Goal: Task Accomplishment & Management: Complete application form

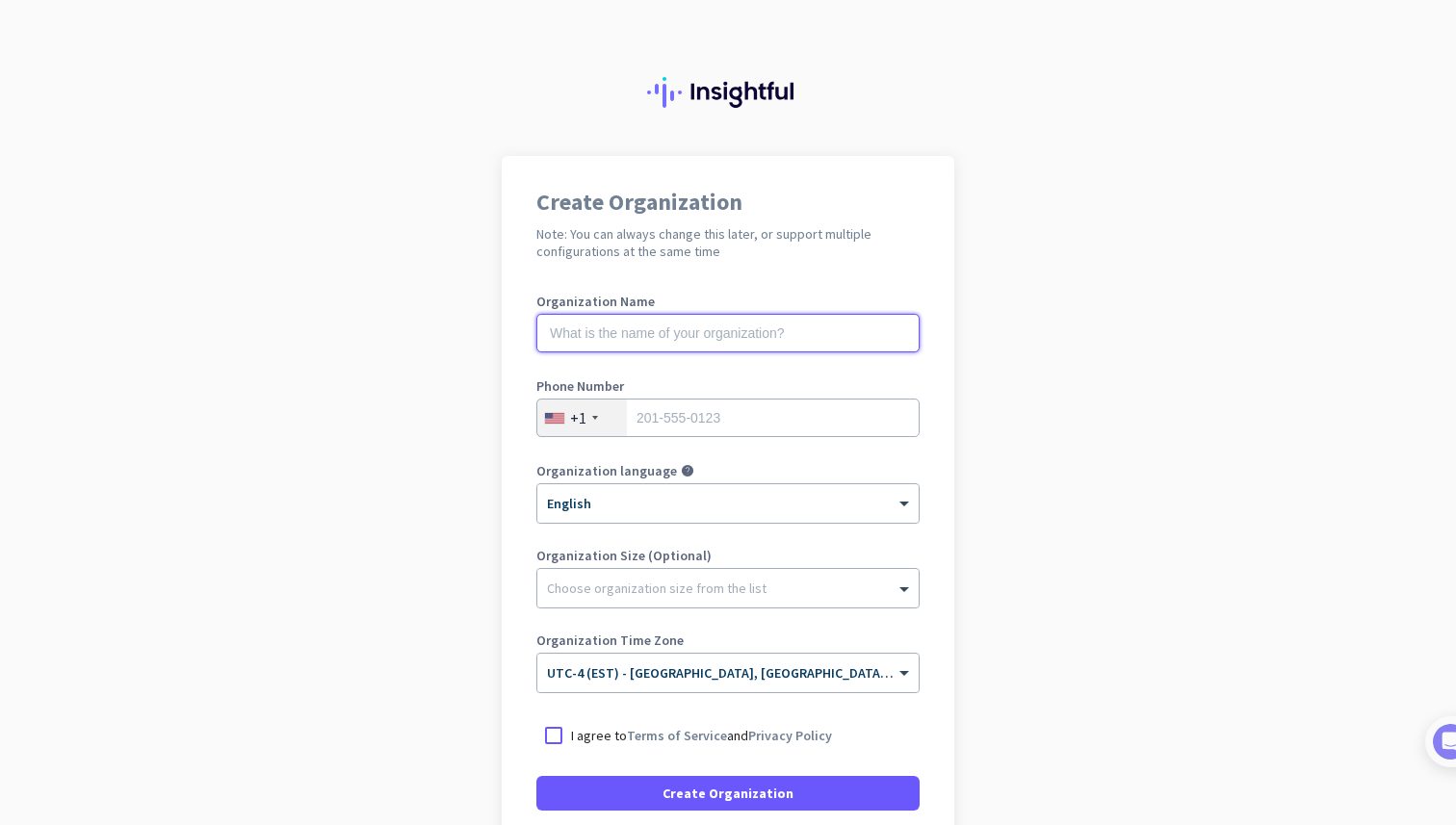
click at [674, 344] on input "text" at bounding box center [728, 333] width 383 height 39
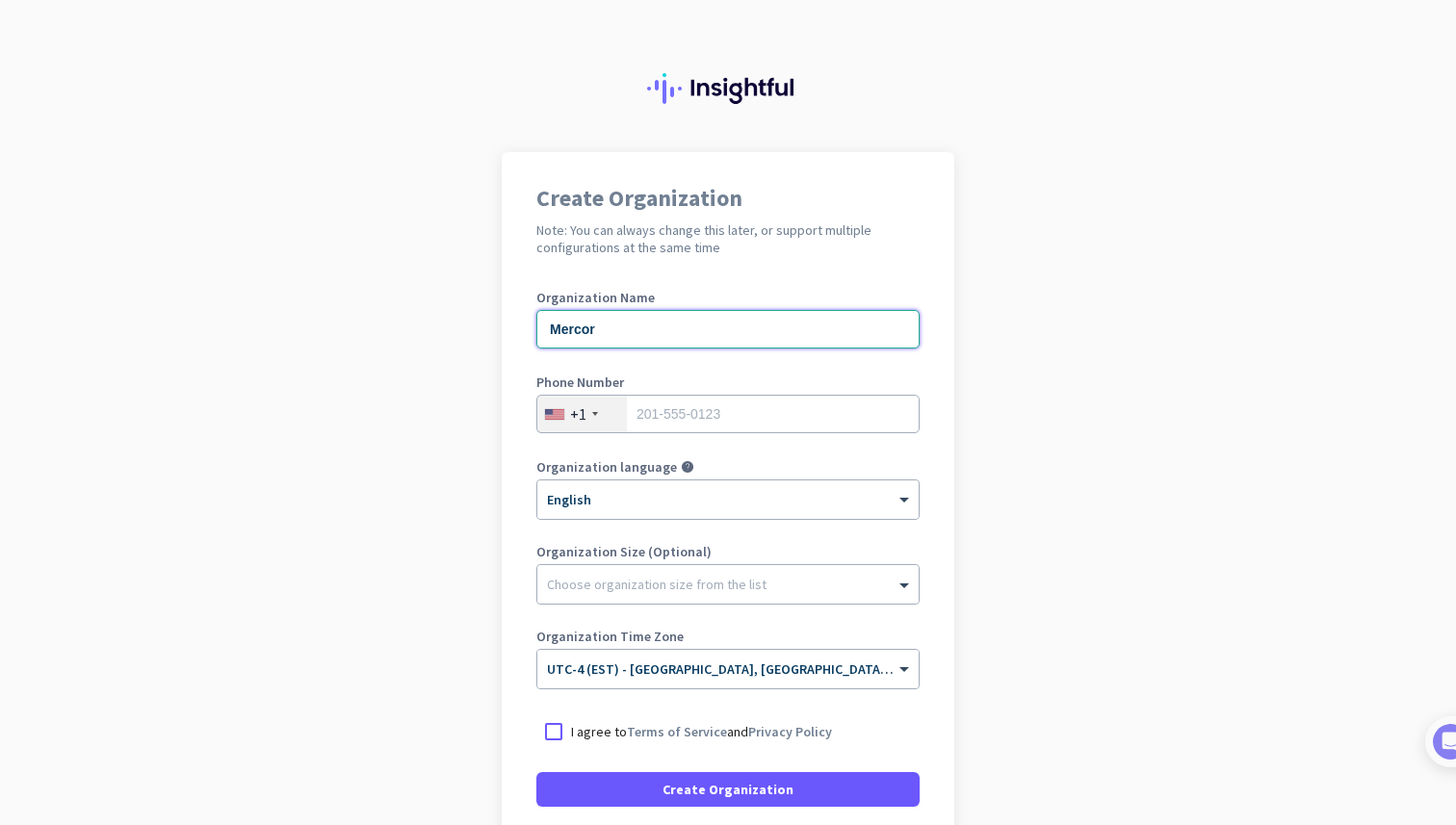
type input "Mercor"
click at [694, 420] on input "tel" at bounding box center [728, 414] width 383 height 39
type input "9058052933"
click at [422, 410] on app-onboarding-organization "Create Organization Note: You can always change this later, or support multiple…" at bounding box center [728, 569] width 1456 height 834
click at [572, 427] on div "+1" at bounding box center [582, 414] width 89 height 37
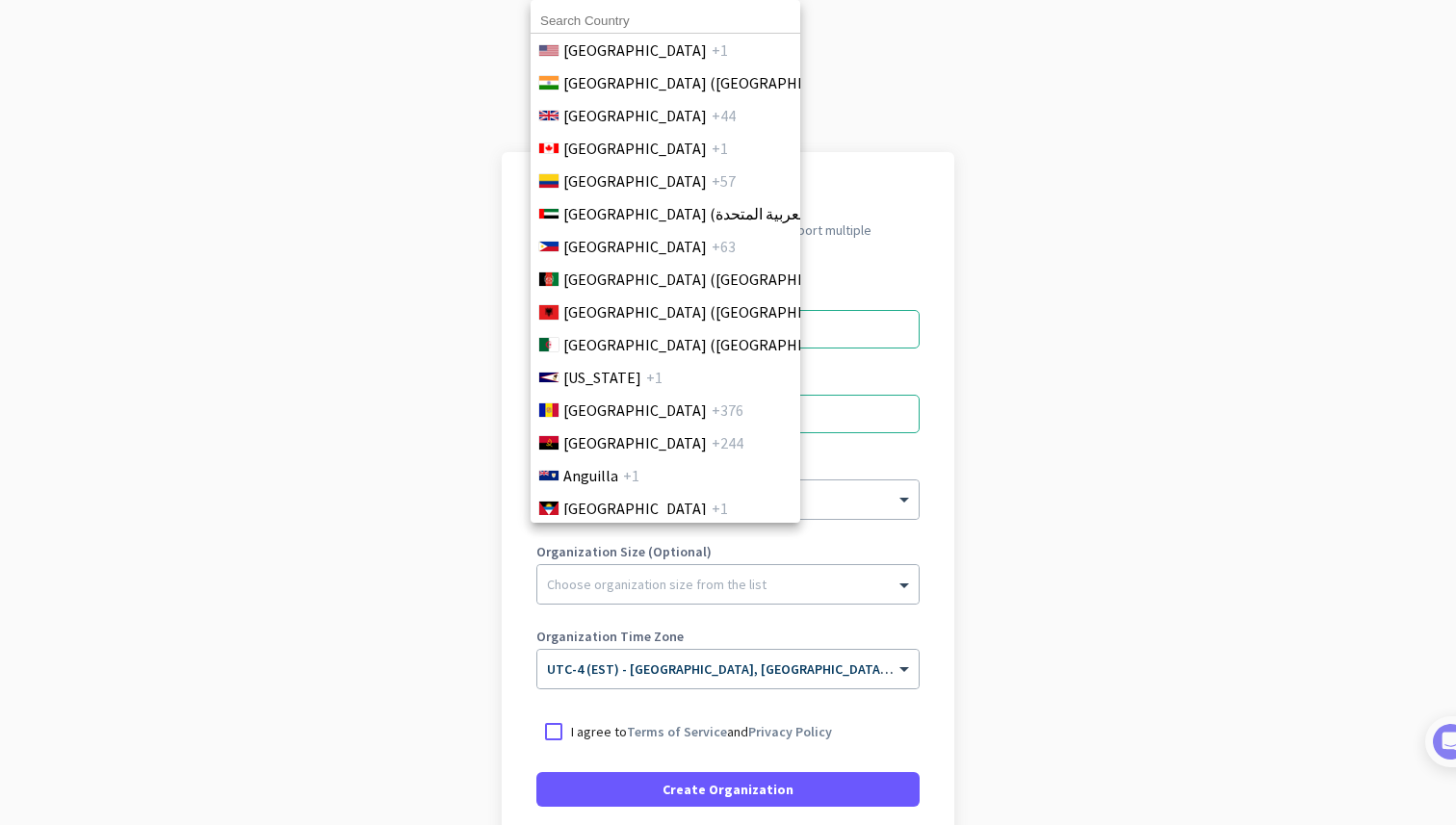
click at [607, 22] on input at bounding box center [665, 21] width 270 height 25
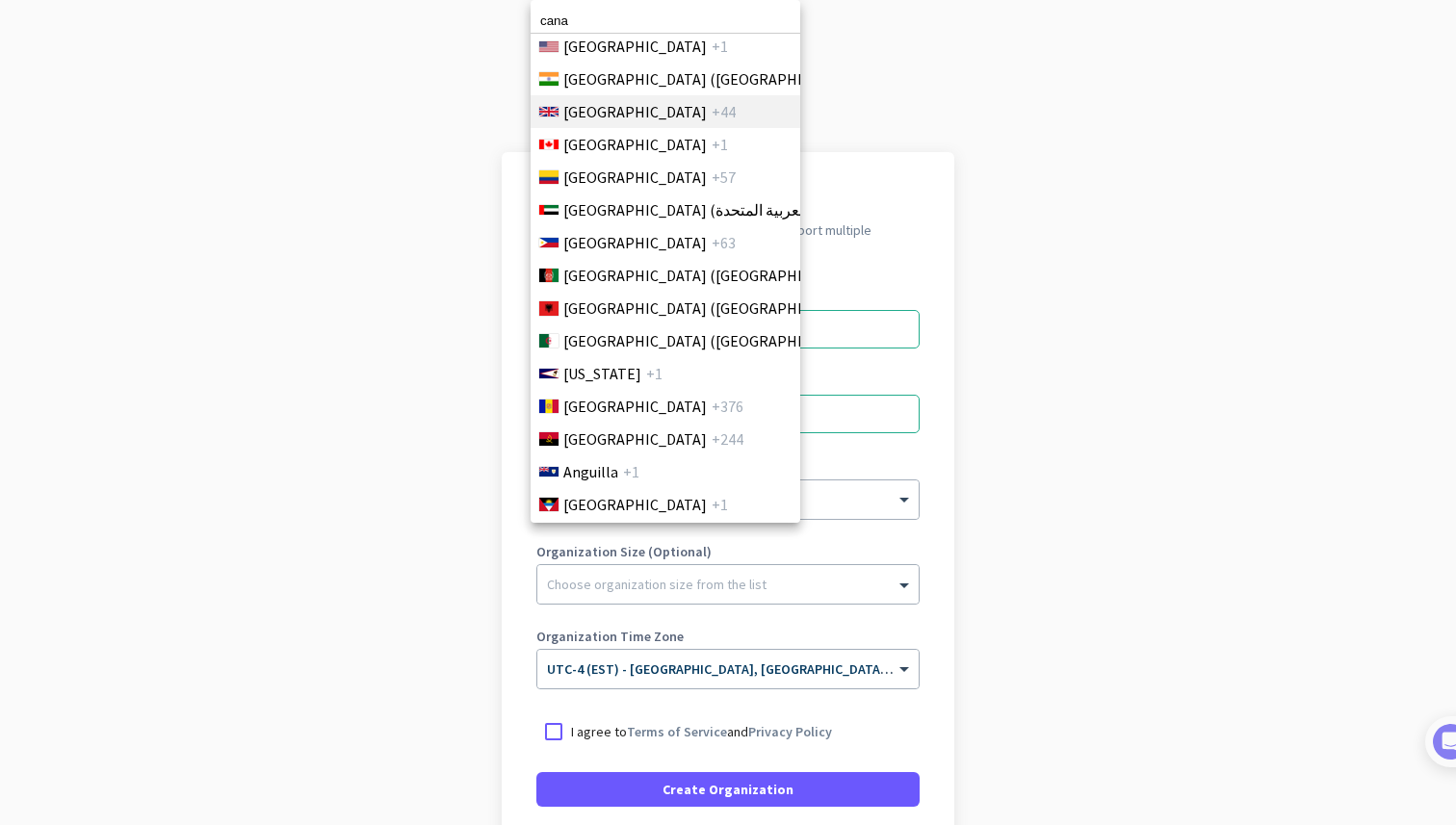
scroll to position [0, 0]
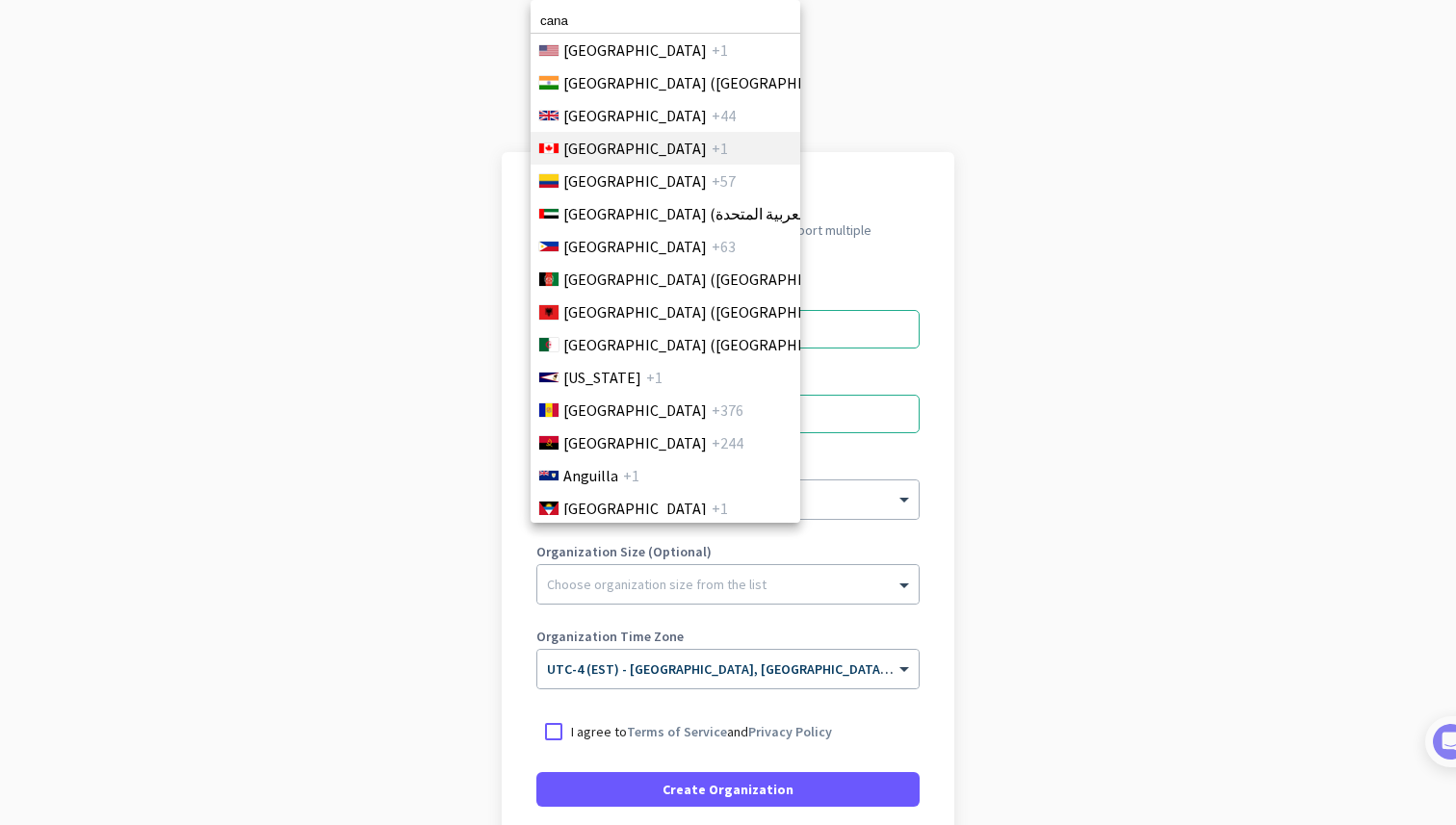
type input "cana"
click at [592, 150] on span "Canada" at bounding box center [635, 149] width 144 height 23
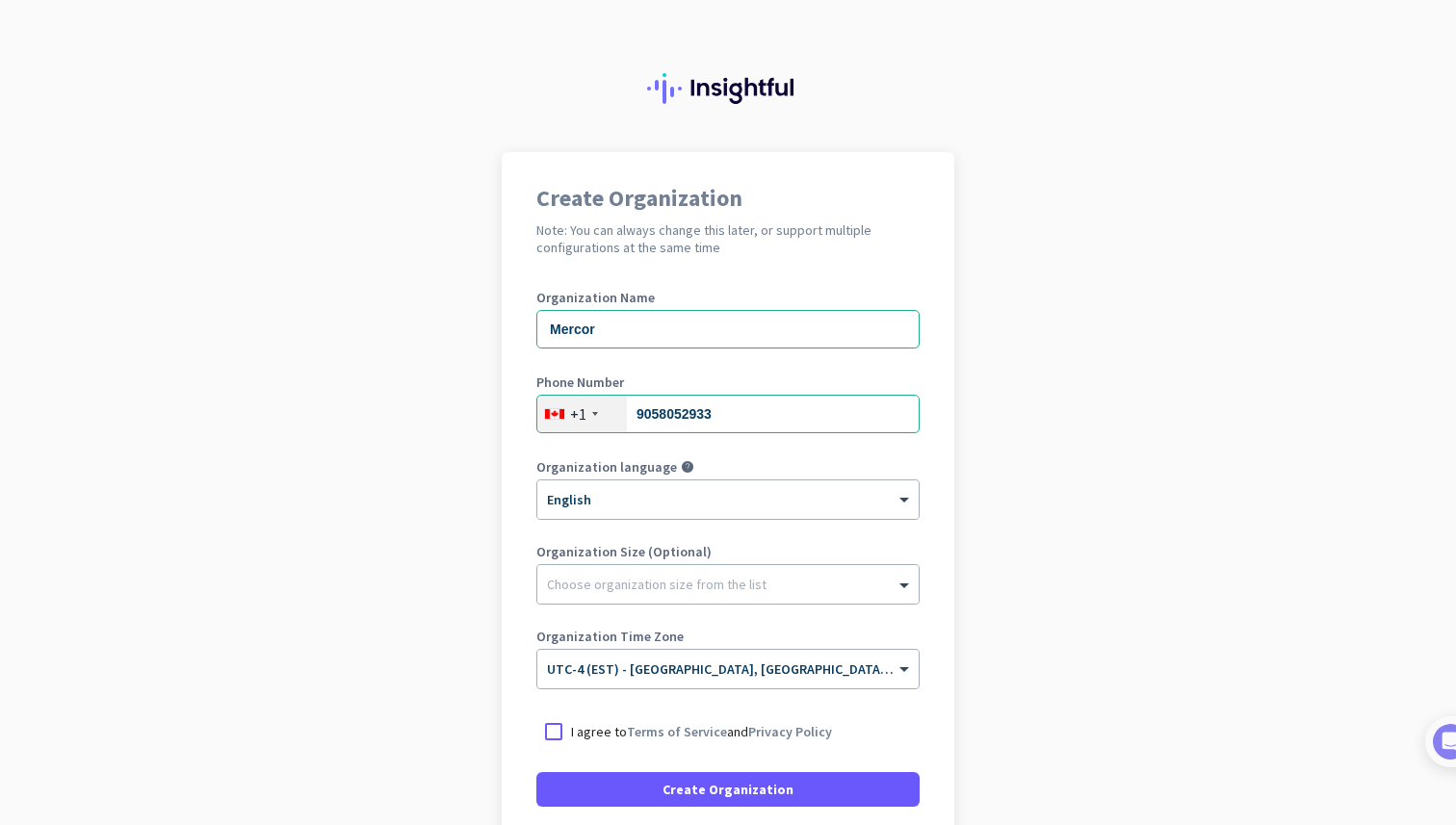
click at [1286, 590] on app-onboarding-organization "Create Organization Note: You can always change this later, or support multiple…" at bounding box center [728, 569] width 1456 height 834
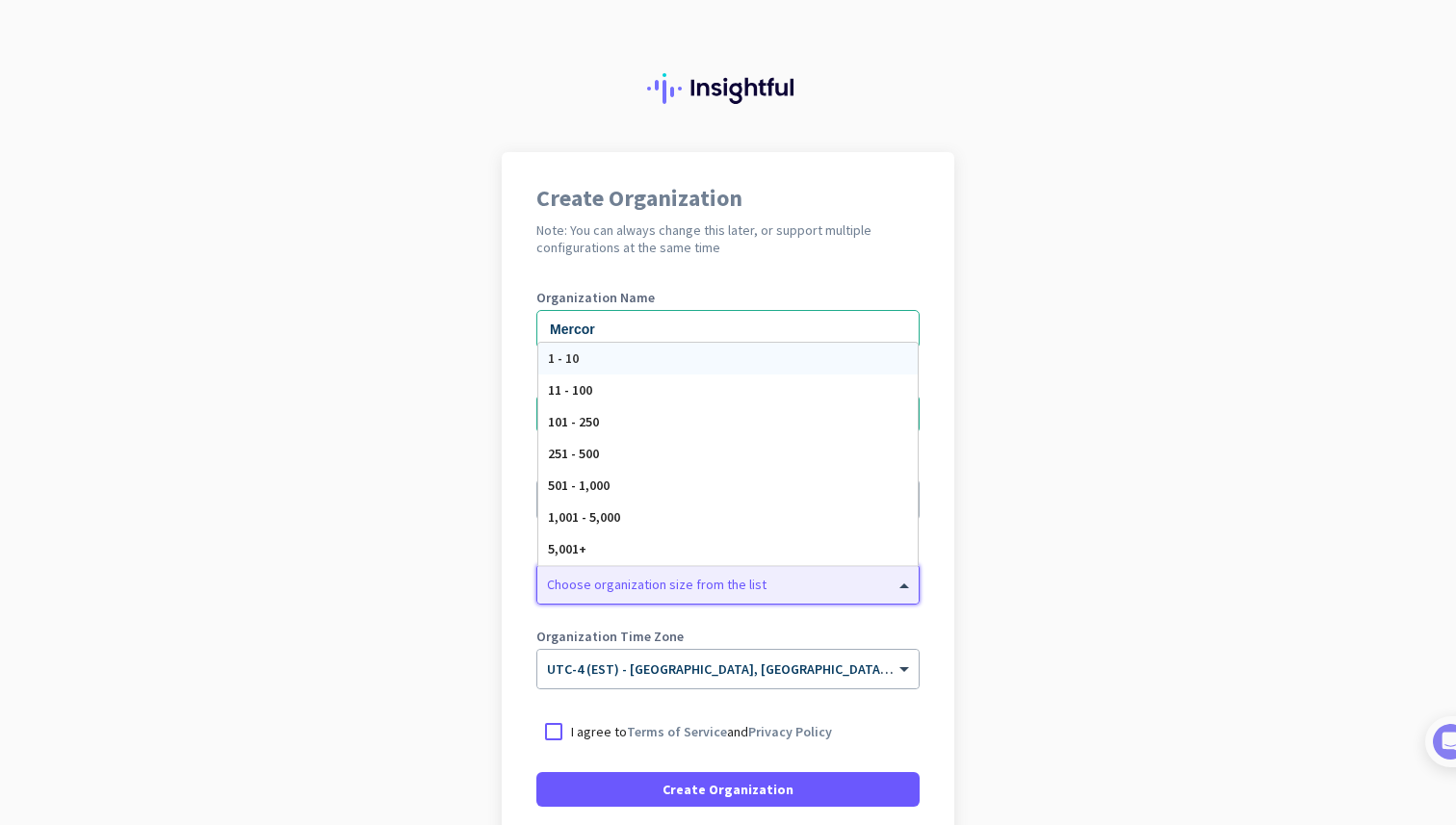
click at [759, 589] on div at bounding box center [728, 580] width 382 height 19
click at [613, 450] on div "251 - 500" at bounding box center [728, 454] width 380 height 32
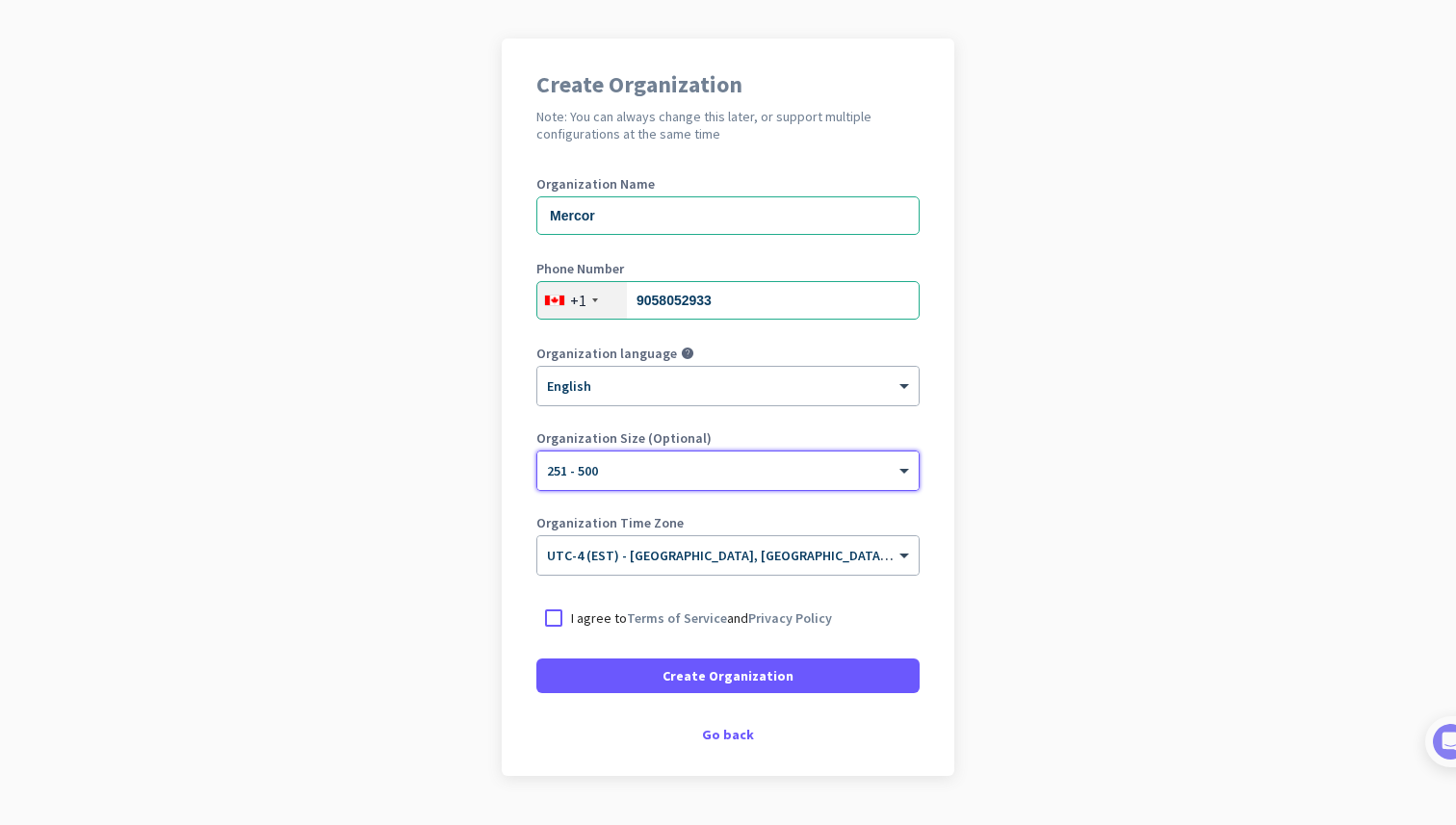
scroll to position [120, 0]
click at [550, 614] on div at bounding box center [554, 617] width 35 height 35
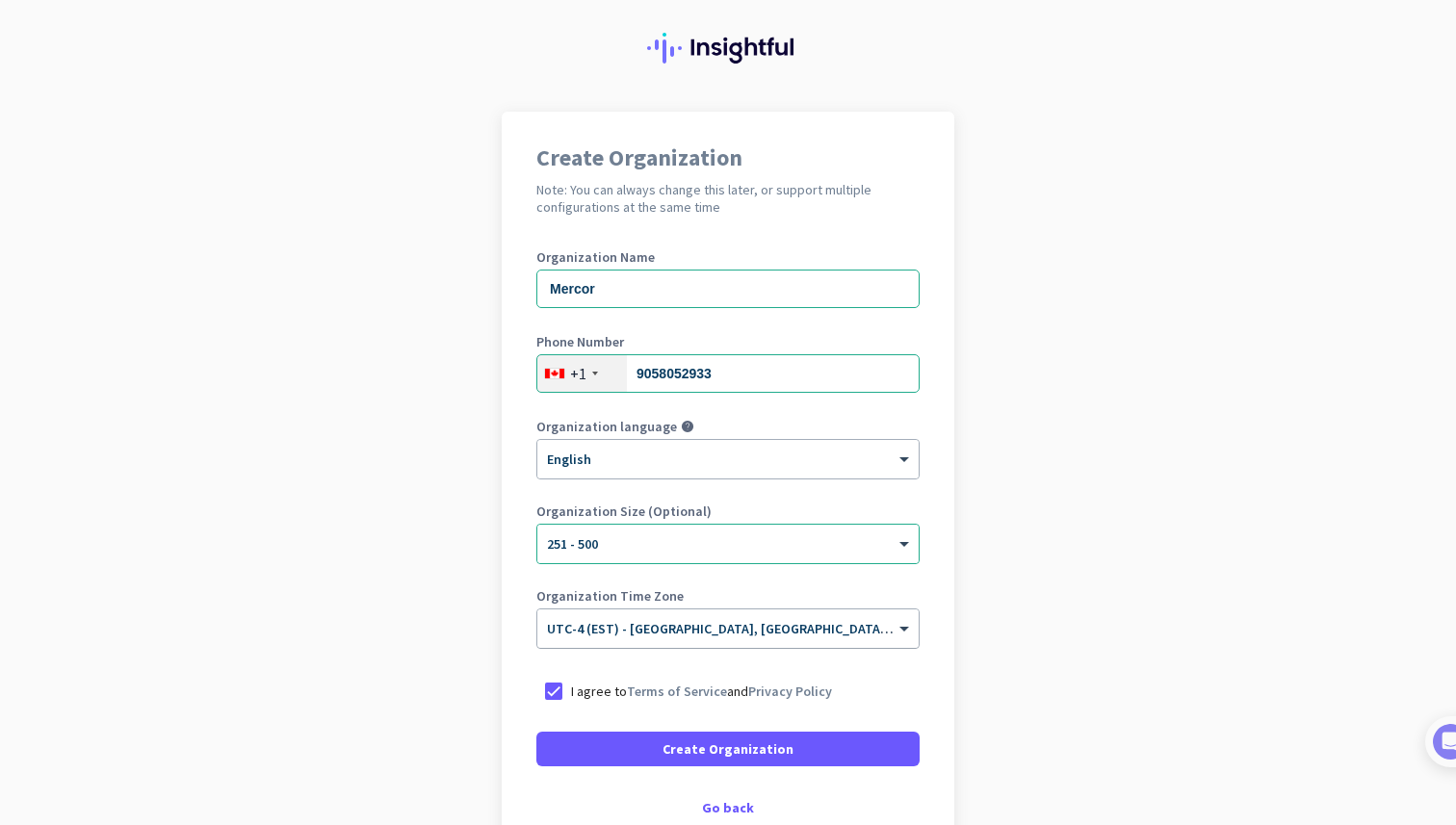
scroll to position [164, 0]
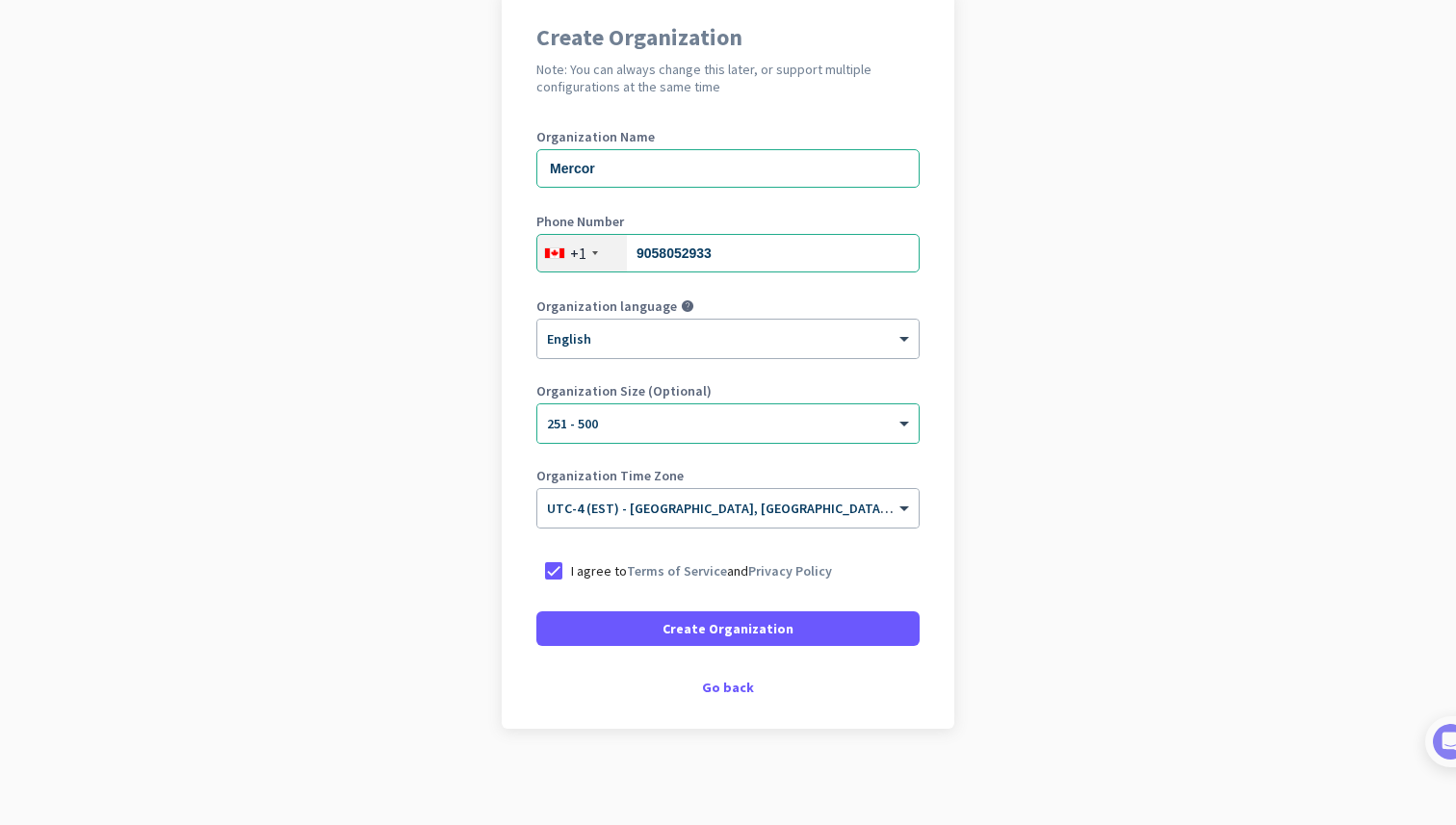
click at [719, 700] on div "Create Organization Note: You can always change this later, or support multiple…" at bounding box center [728, 360] width 453 height 738
click at [721, 687] on div "Go back" at bounding box center [728, 688] width 383 height 14
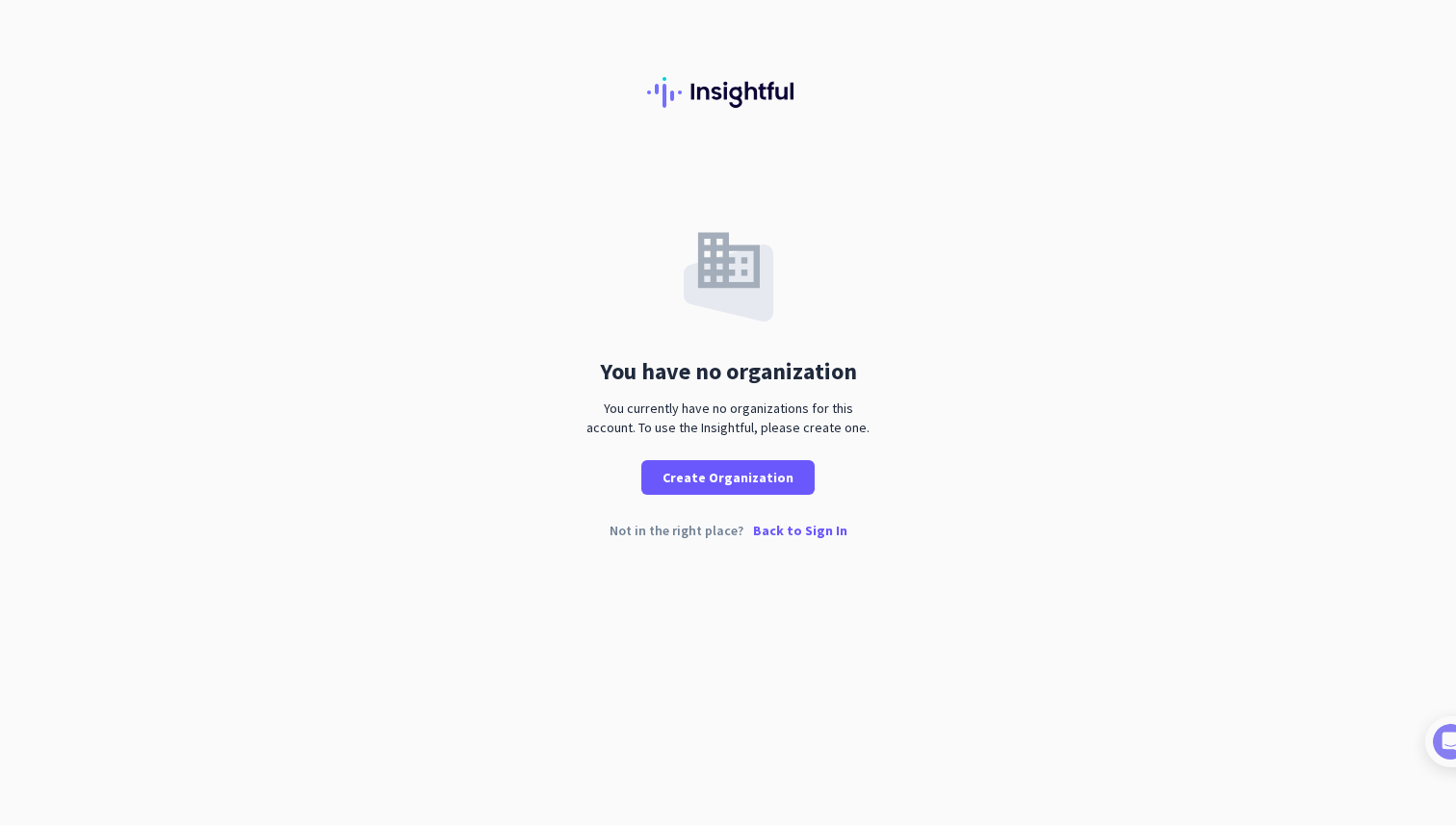
click at [792, 536] on p "Back to Sign In" at bounding box center [799, 531] width 94 height 14
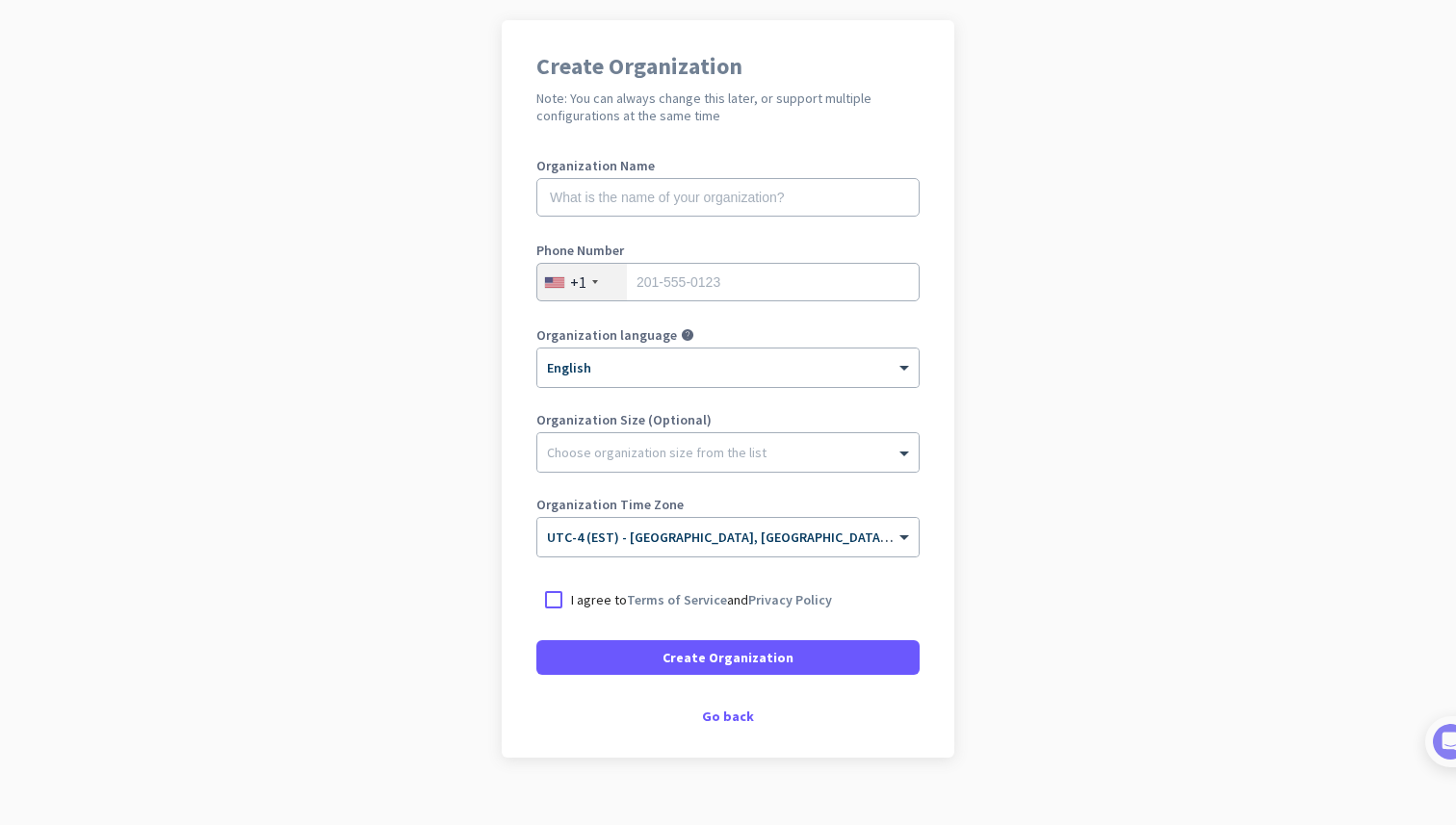
scroll to position [164, 0]
